Goal: Information Seeking & Learning: Check status

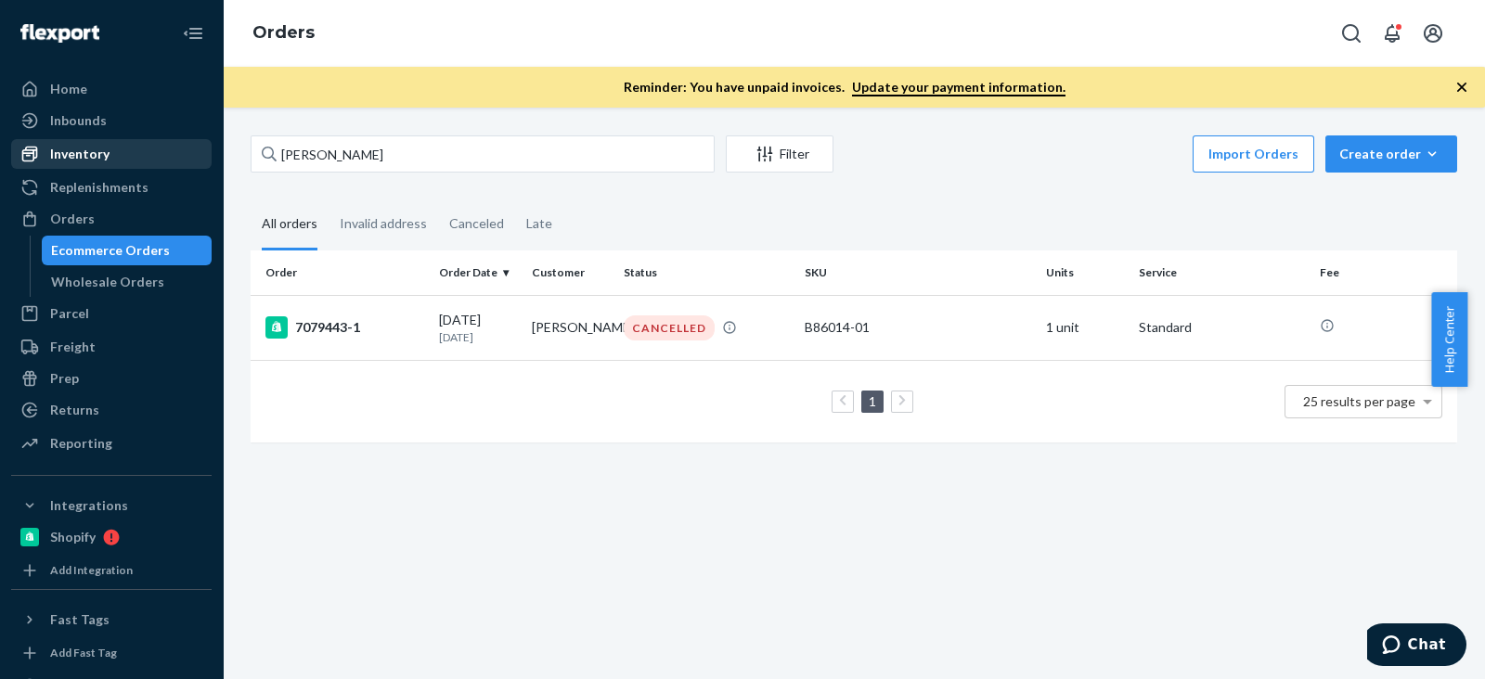
click at [55, 139] on link "Inventory" at bounding box center [111, 154] width 200 height 30
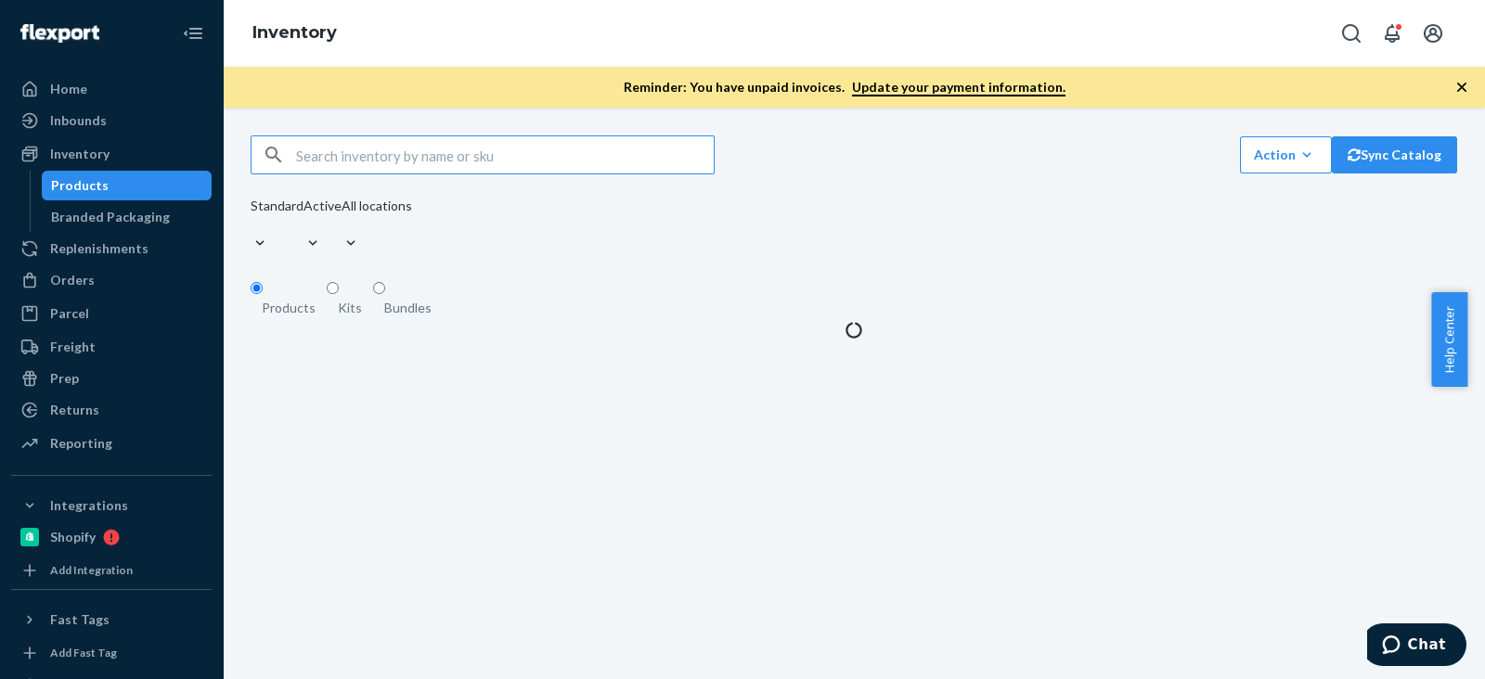
click at [439, 151] on input "text" at bounding box center [505, 154] width 418 height 37
type input "D143014-08"
click at [412, 227] on div "Standard Active All locations" at bounding box center [331, 227] width 161 height 61
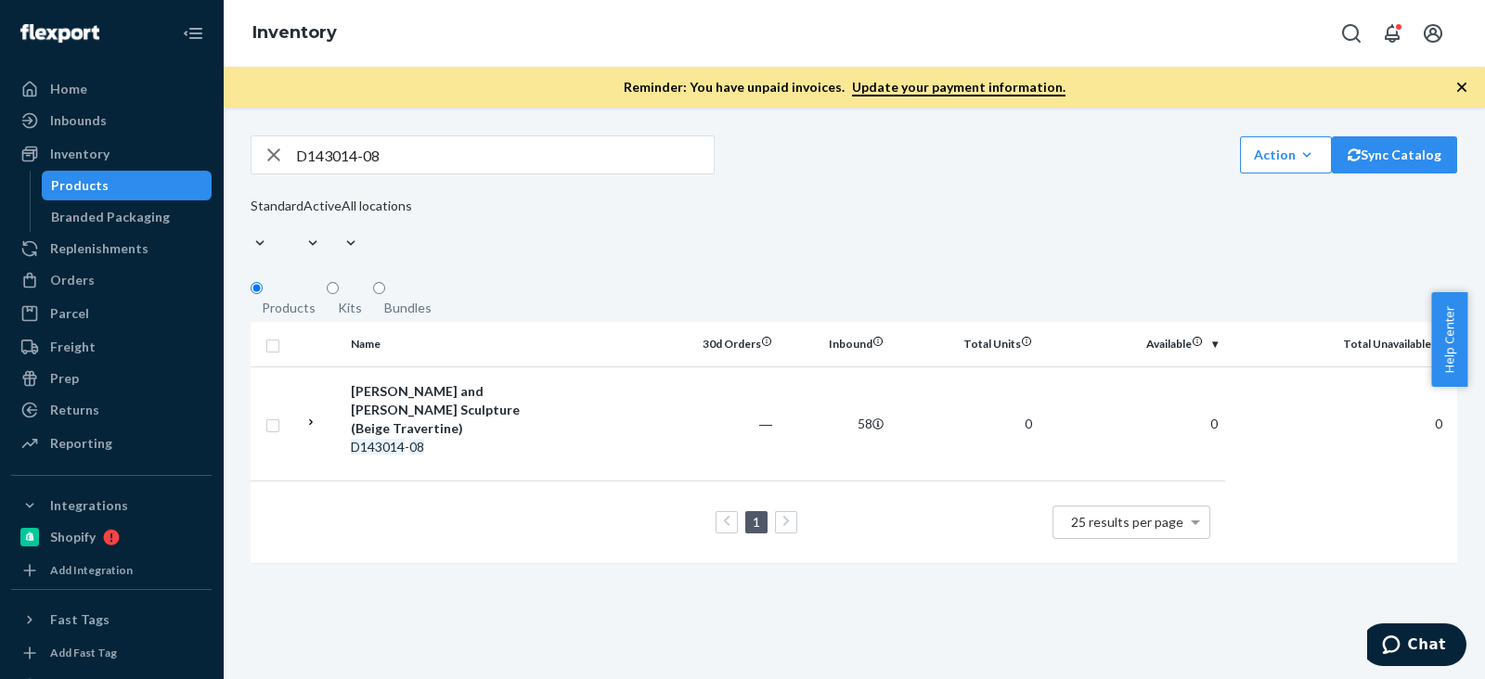
click at [798, 174] on div "D143014-08 Action Create product Create kit or bundle Bulk create products Bulk…" at bounding box center [854, 154] width 1206 height 39
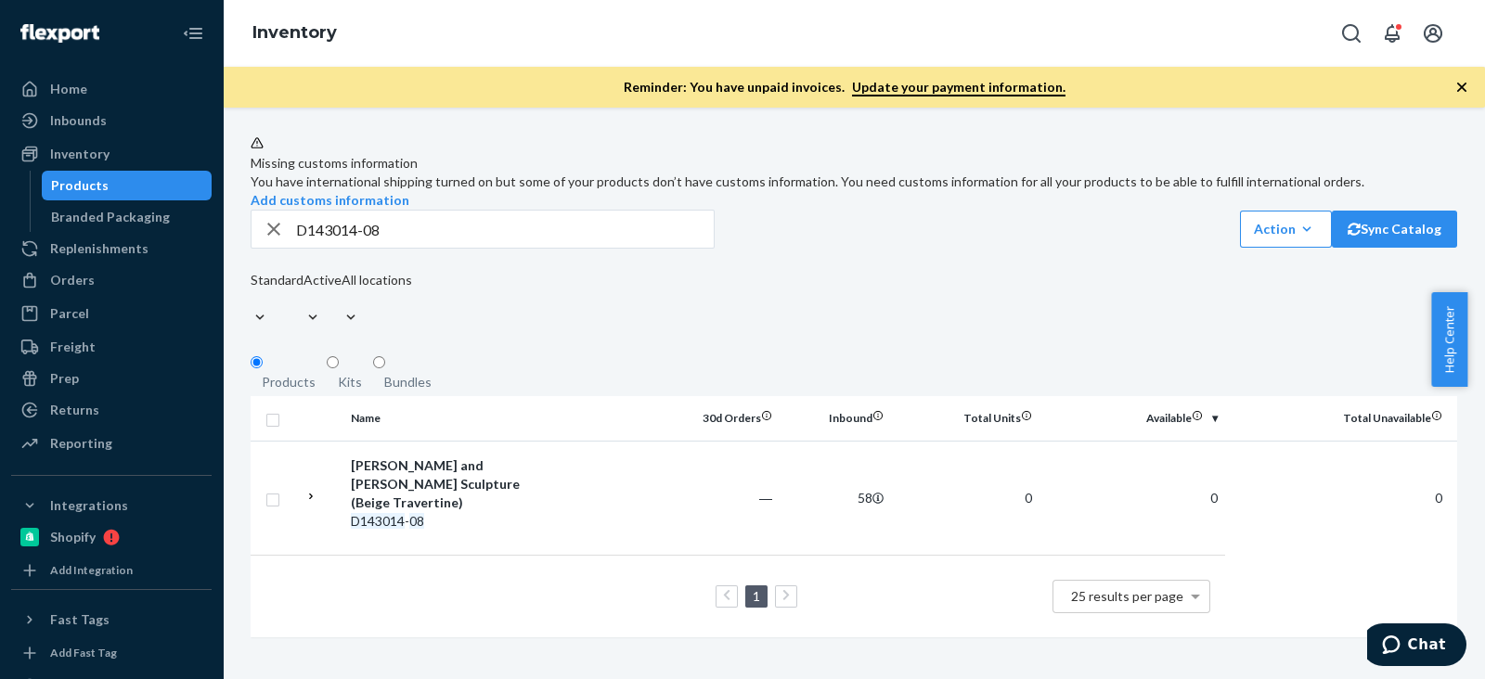
click at [412, 332] on div "Standard Active All locations" at bounding box center [331, 301] width 161 height 61
drag, startPoint x: 858, startPoint y: 356, endPoint x: 791, endPoint y: 247, distance: 128.8
click at [412, 328] on div "Standard Active All locations" at bounding box center [331, 301] width 161 height 61
